Goal: Task Accomplishment & Management: Use online tool/utility

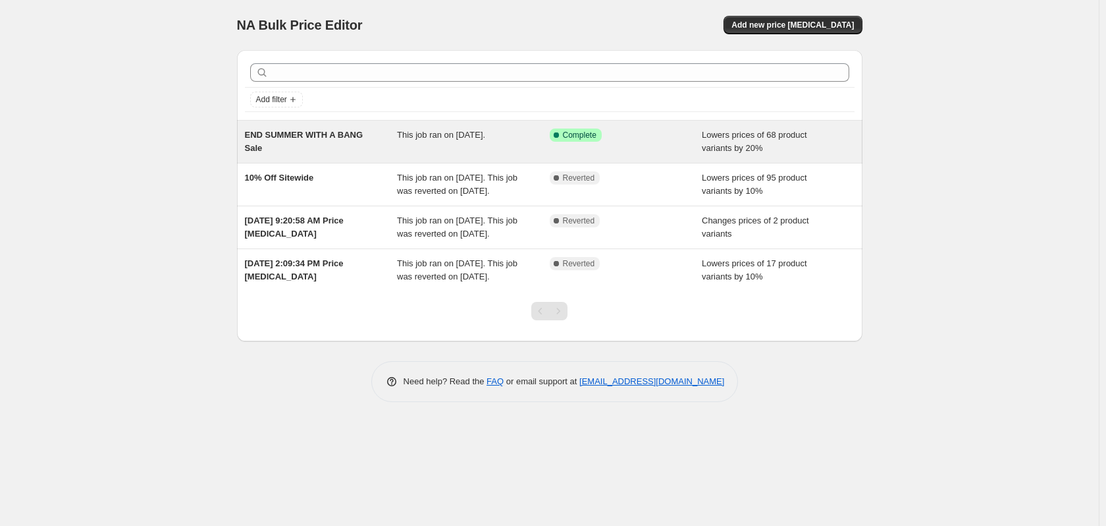
click at [665, 144] on div "Success Complete Complete" at bounding box center [626, 141] width 153 height 26
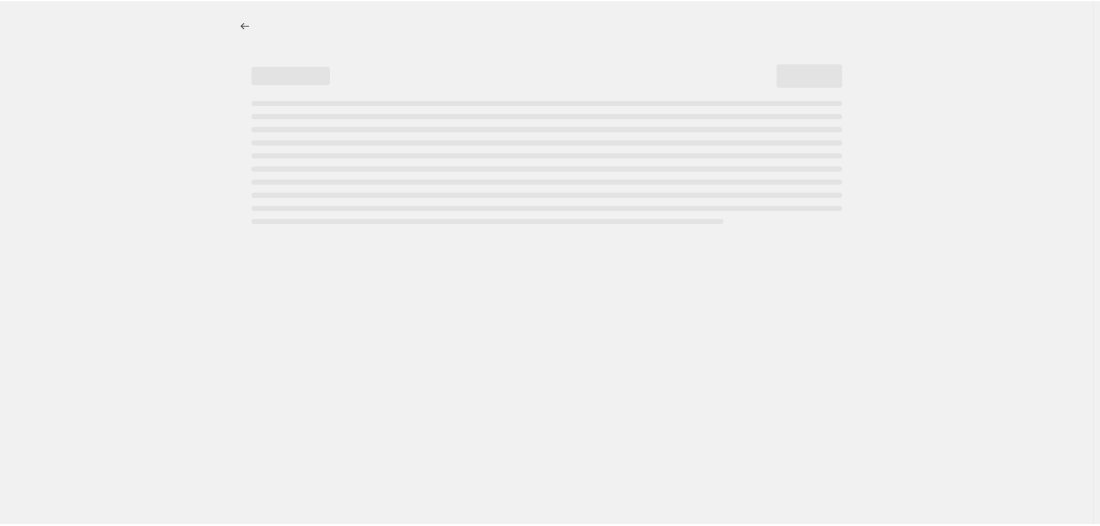
select select "percentage"
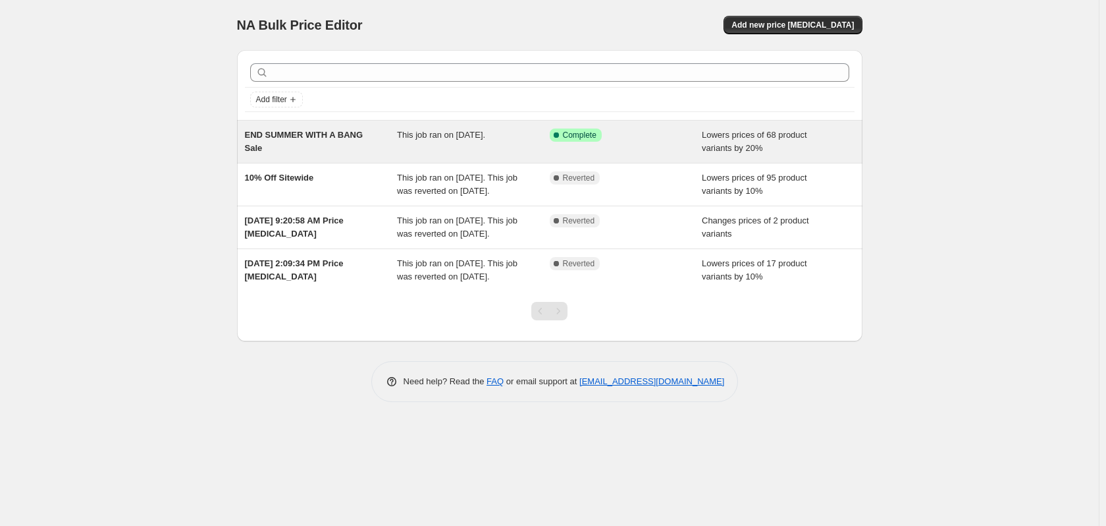
click at [485, 130] on span "This job ran on August 18, 2025." at bounding box center [441, 135] width 88 height 10
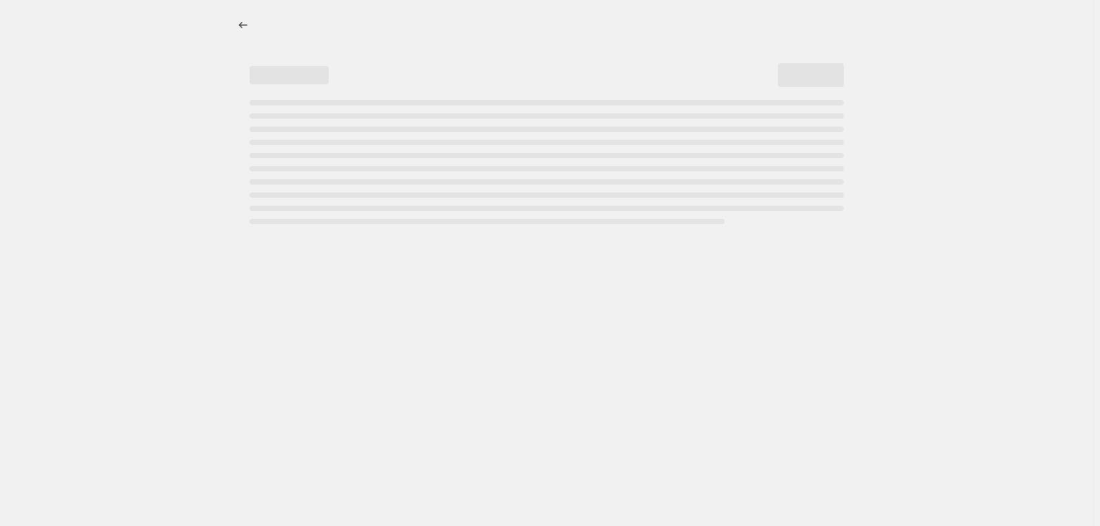
select select "percentage"
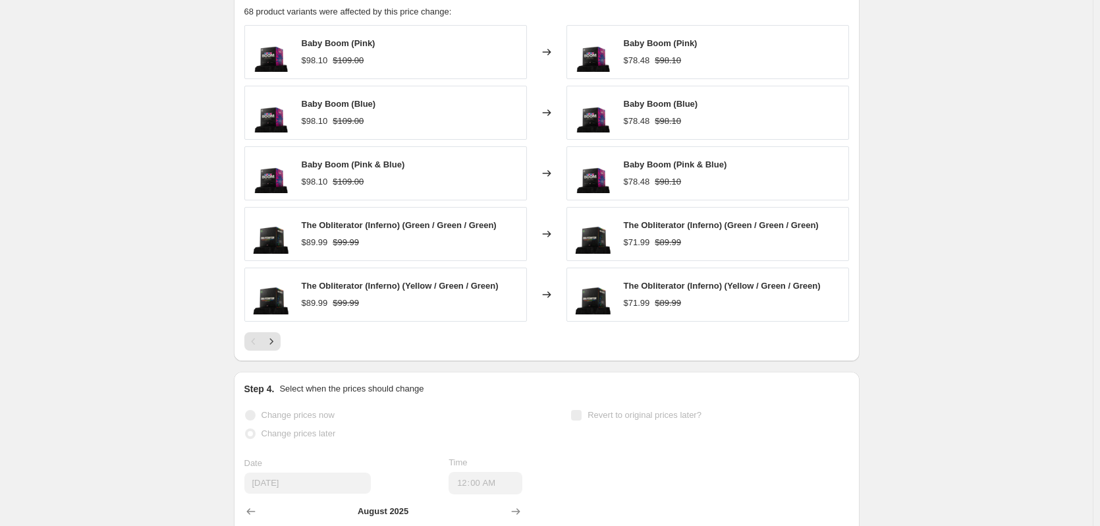
scroll to position [922, 0]
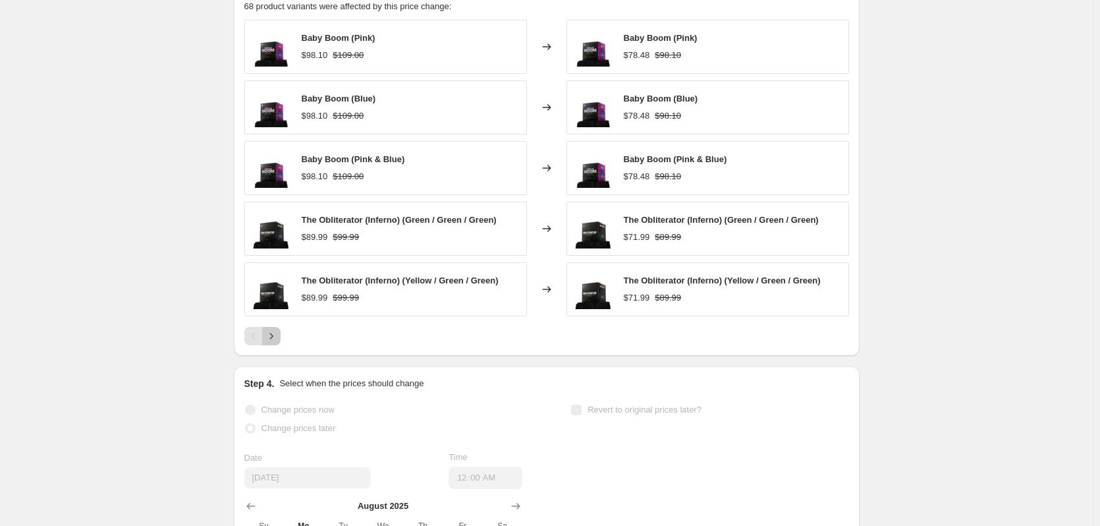
click at [275, 335] on icon "Next" at bounding box center [271, 335] width 13 height 13
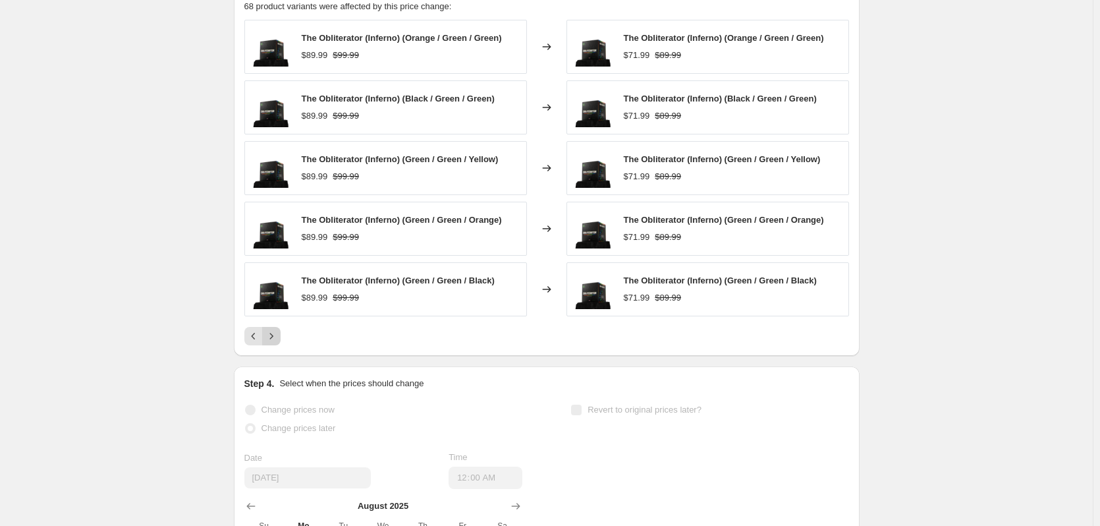
click at [273, 338] on icon "Next" at bounding box center [270, 336] width 3 height 6
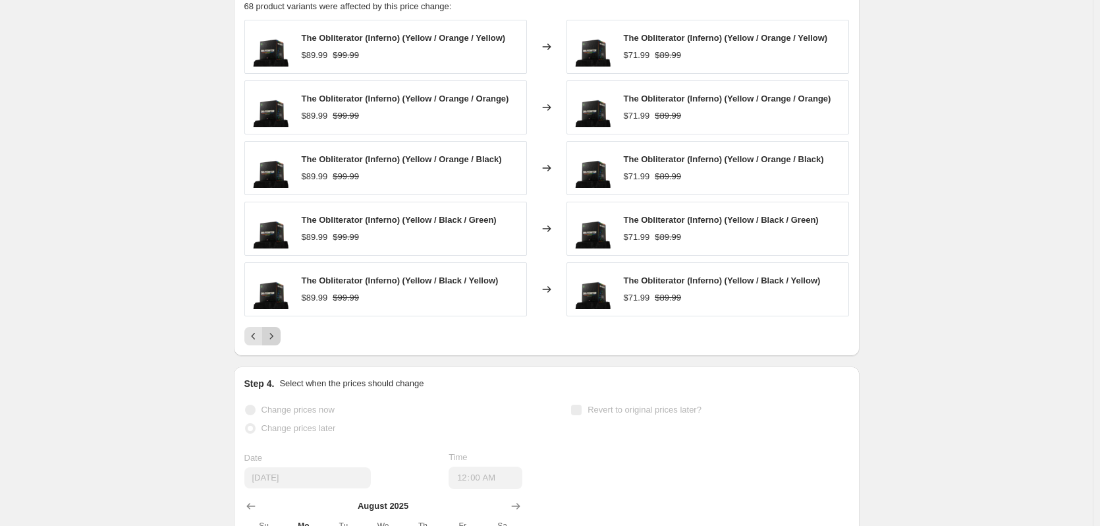
click at [273, 338] on icon "Next" at bounding box center [270, 336] width 3 height 6
click at [273, 338] on icon "Next" at bounding box center [271, 335] width 13 height 13
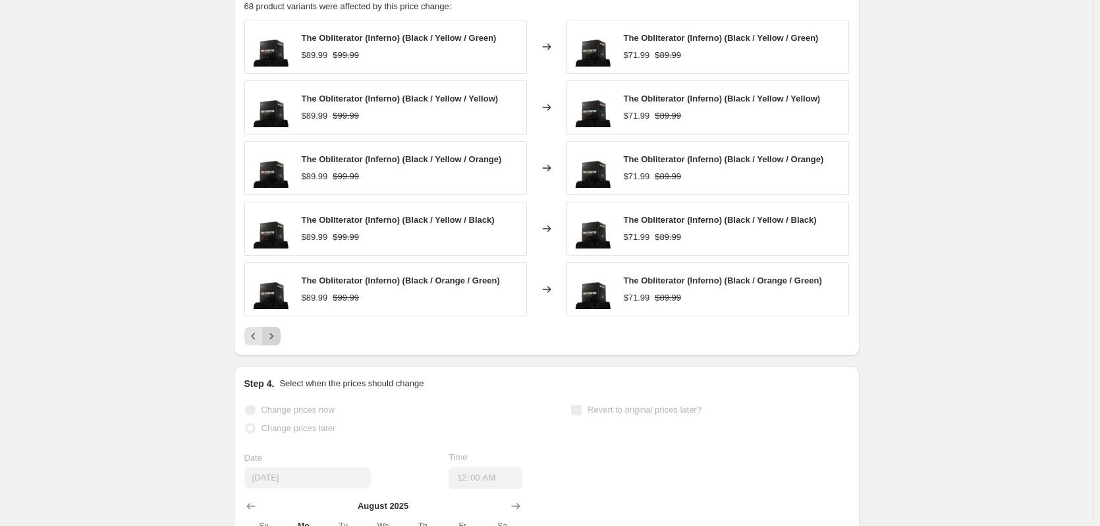
click at [273, 338] on icon "Next" at bounding box center [271, 335] width 13 height 13
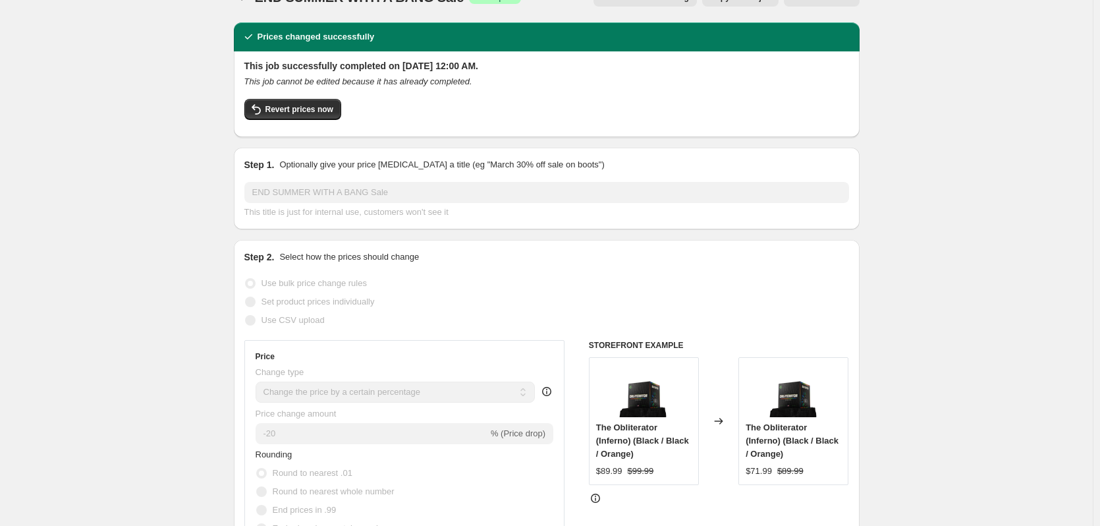
scroll to position [0, 0]
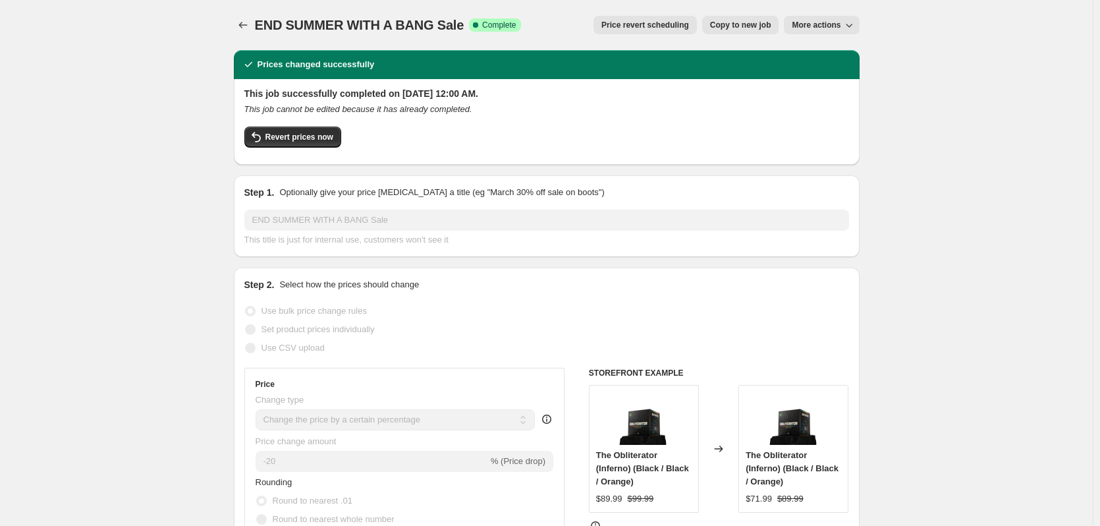
click at [828, 21] on span "More actions" at bounding box center [816, 25] width 49 height 11
click at [838, 74] on span "Delete job" at bounding box center [830, 74] width 72 height 13
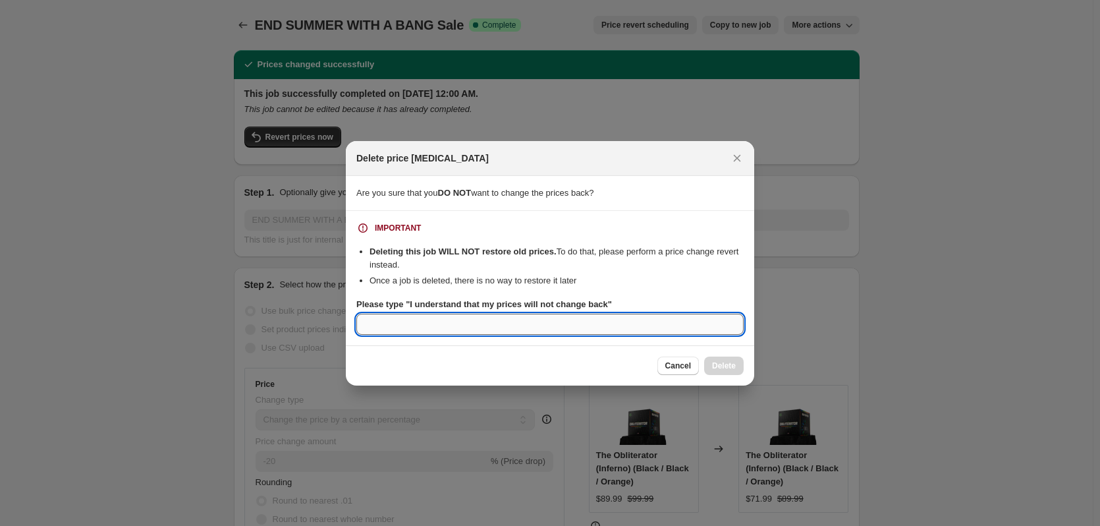
click at [462, 326] on input "Please type "I understand that my prices will not change back"" at bounding box center [549, 323] width 387 height 21
type input "I understand that my prices will not change back"
click at [724, 368] on span "Delete" at bounding box center [724, 365] width 24 height 11
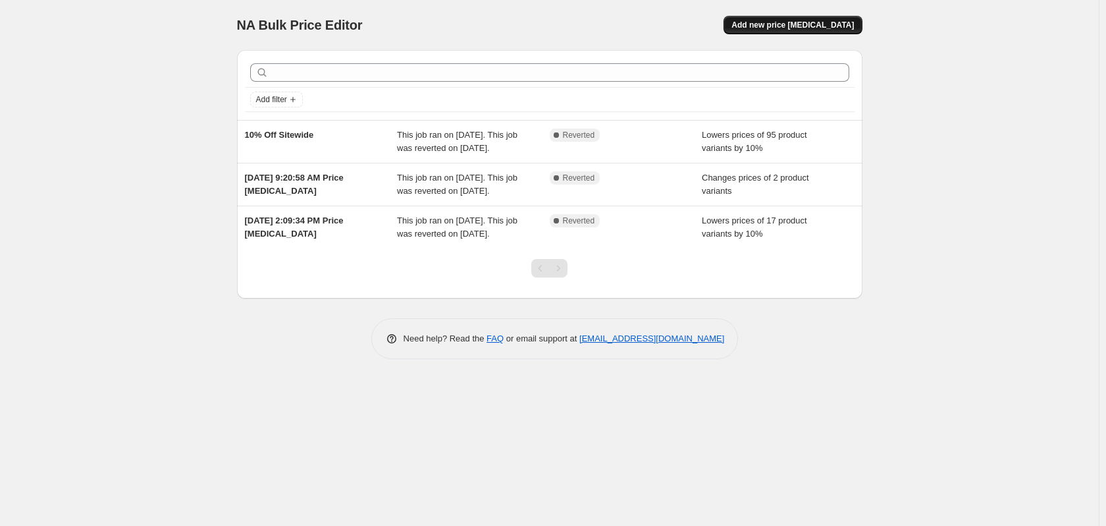
click at [812, 29] on span "Add new price change job" at bounding box center [793, 25] width 122 height 11
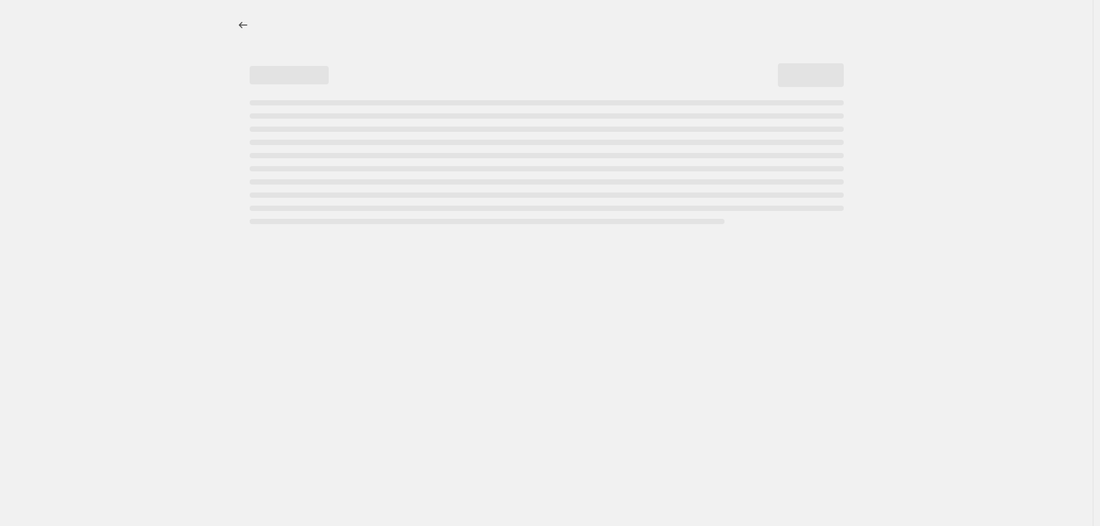
select select "percentage"
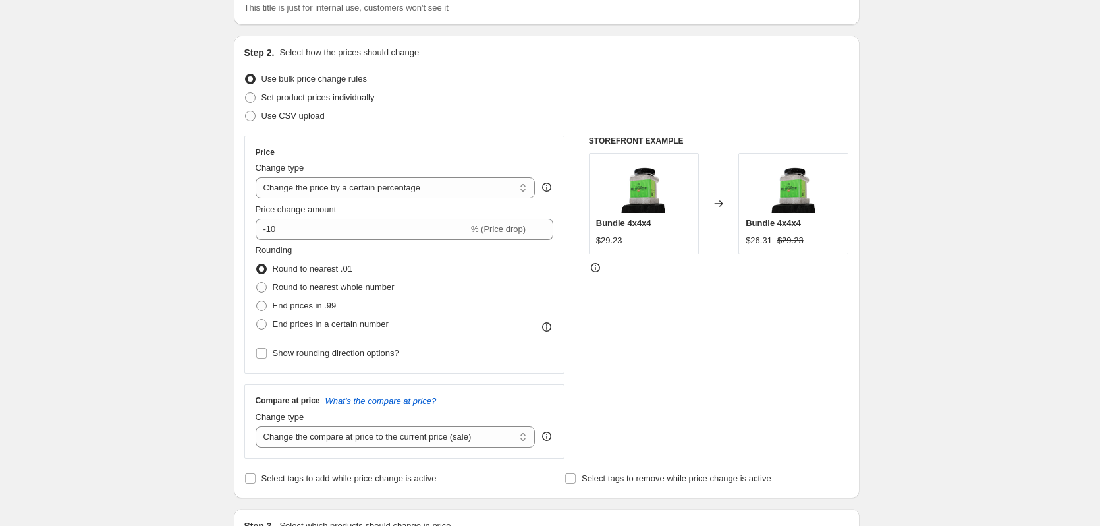
scroll to position [132, 0]
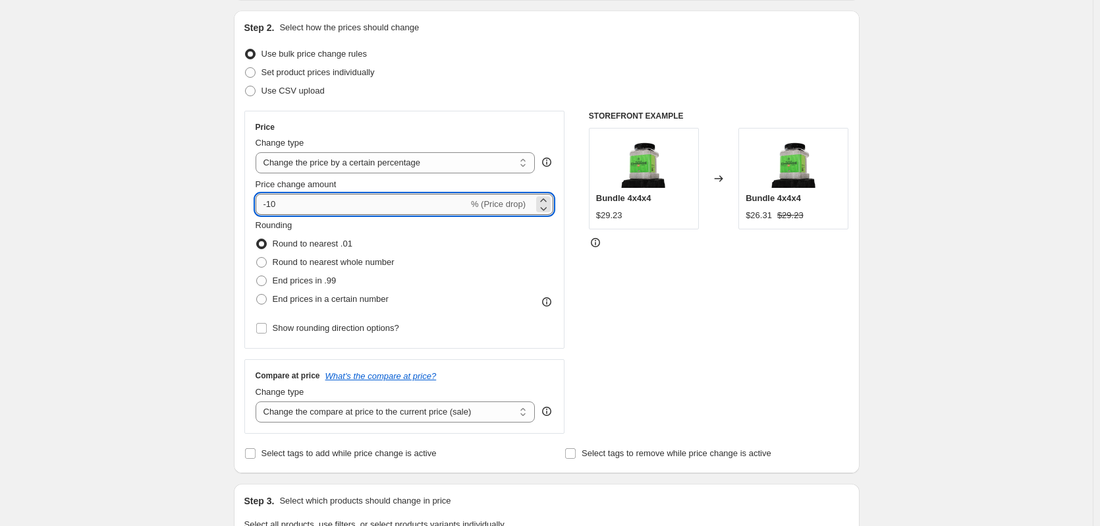
drag, startPoint x: 294, startPoint y: 207, endPoint x: 271, endPoint y: 205, distance: 23.1
click at [271, 205] on input "-10" at bounding box center [362, 204] width 213 height 21
type input "-20"
click at [156, 201] on div "Create new price change job. This page is ready Create new price change job Dra…" at bounding box center [546, 526] width 1093 height 1316
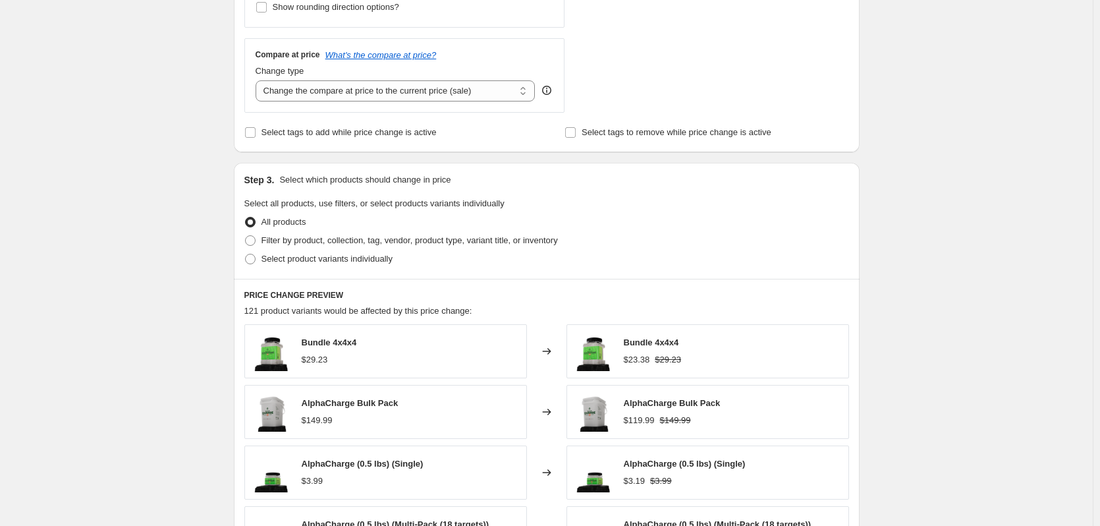
scroll to position [461, 0]
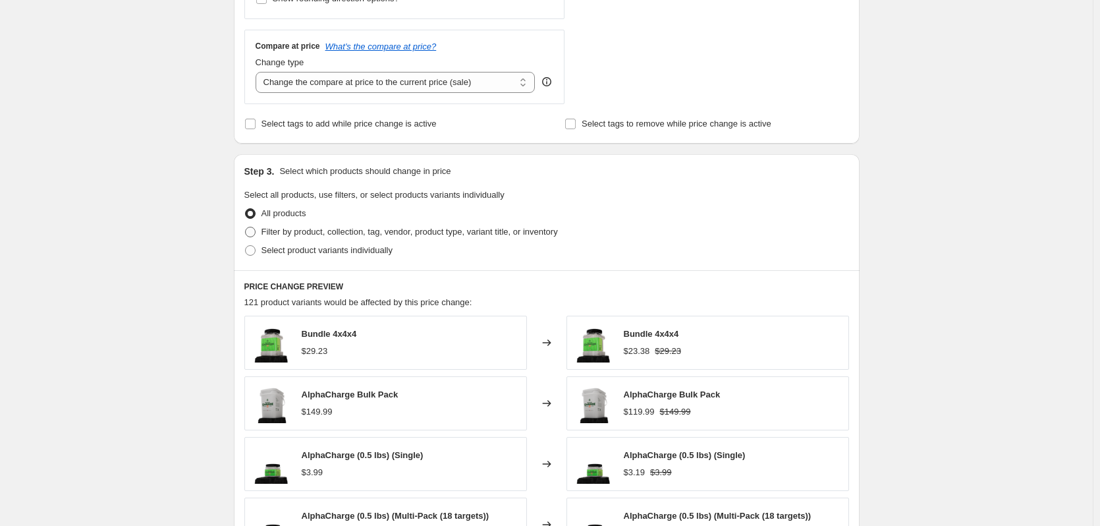
click at [254, 232] on span at bounding box center [250, 232] width 11 height 11
click at [246, 227] on input "Filter by product, collection, tag, vendor, product type, variant title, or inv…" at bounding box center [245, 227] width 1 height 1
radio input "true"
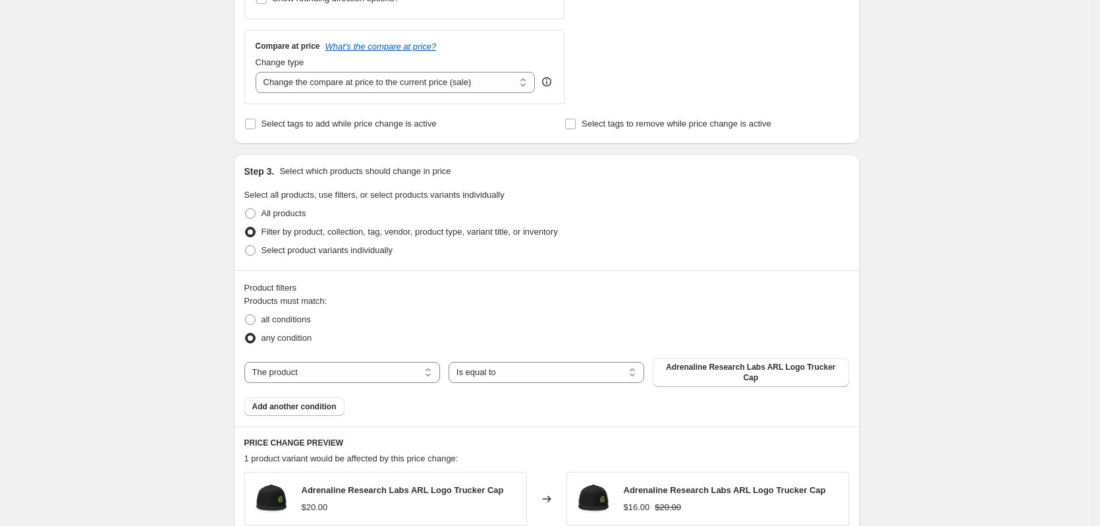
scroll to position [593, 0]
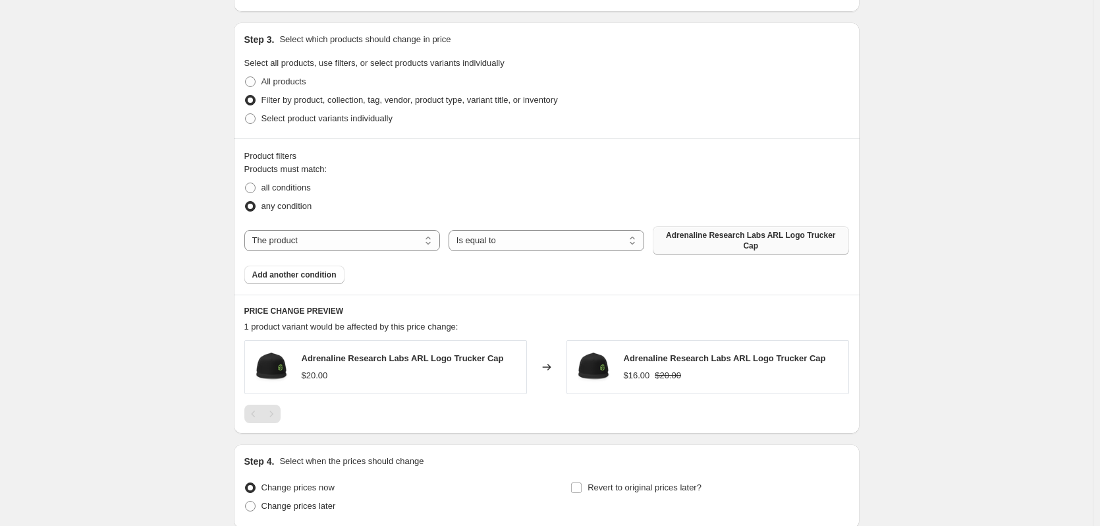
click at [715, 243] on span "Adrenaline Research Labs ARL Logo Trucker Cap" at bounding box center [751, 240] width 180 height 21
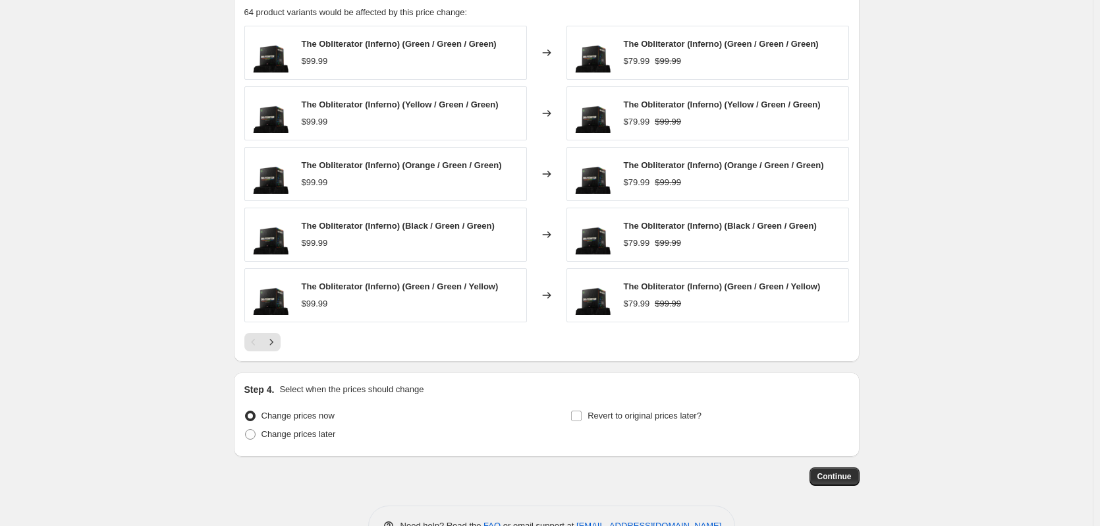
scroll to position [939, 0]
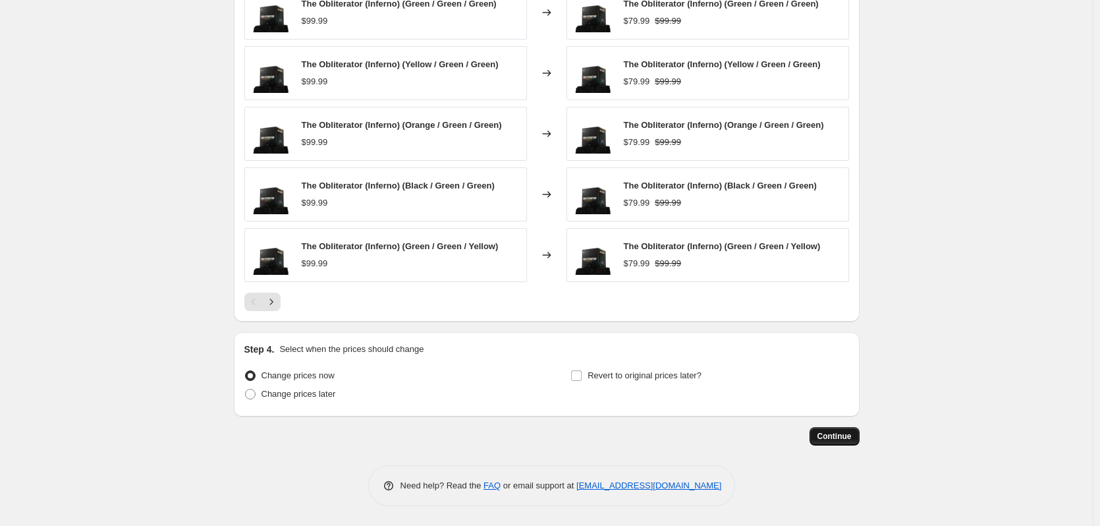
click at [844, 439] on span "Continue" at bounding box center [834, 436] width 34 height 11
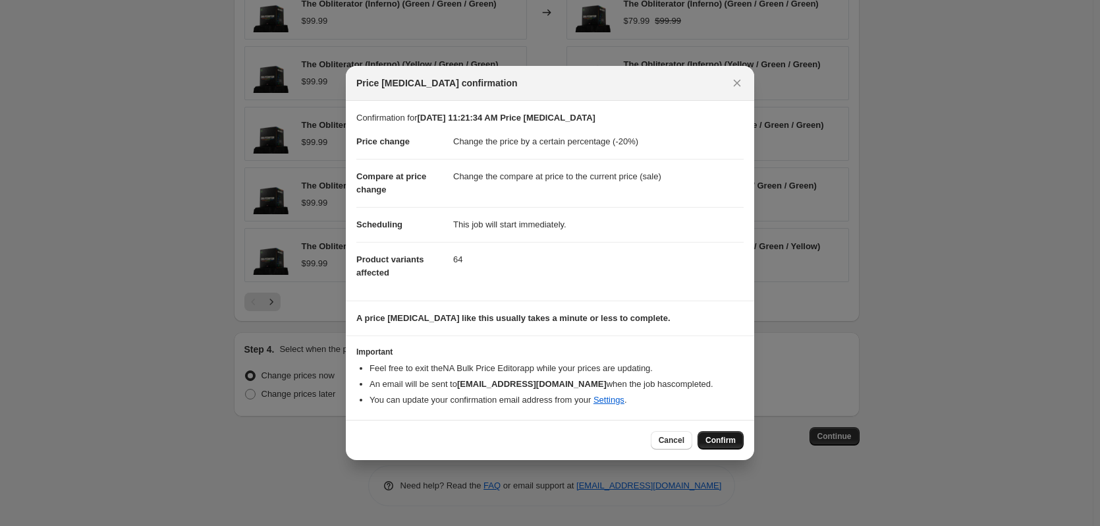
click at [731, 445] on span "Confirm" at bounding box center [720, 440] width 30 height 11
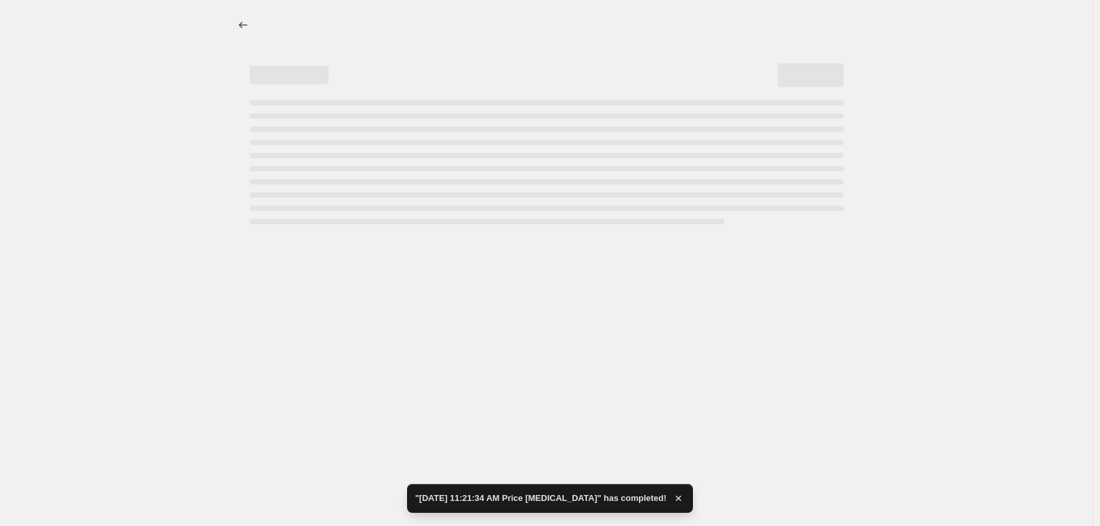
select select "percentage"
